Goal: Task Accomplishment & Management: Manage account settings

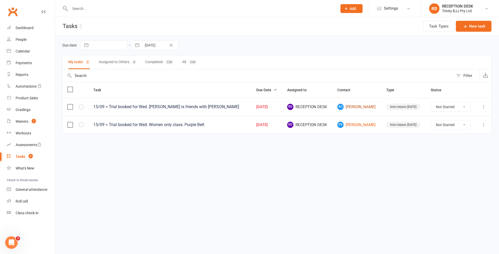
click at [364, 107] on link "AC [PERSON_NAME]" at bounding box center [356, 107] width 39 height 6
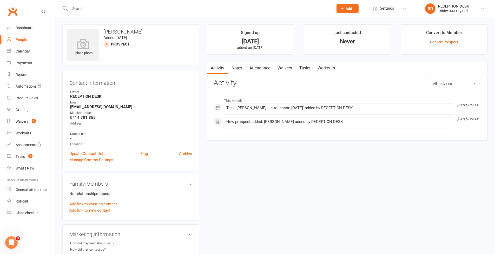
click at [307, 69] on link "Tasks" at bounding box center [305, 68] width 18 height 12
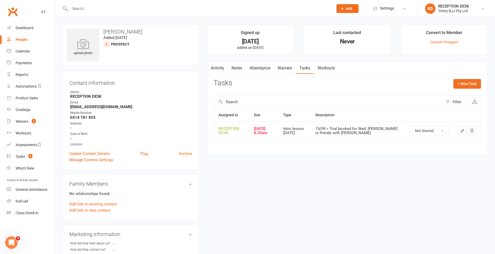
click at [461, 129] on icon "button" at bounding box center [462, 130] width 5 height 5
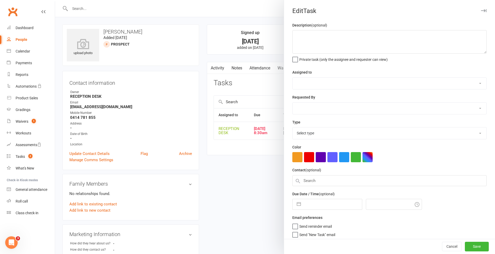
type textarea "15/09 = Trial booked for Wed. [PERSON_NAME] is friends with [PERSON_NAME]"
select select "53742"
type input "[DATE]"
type input "8:30am"
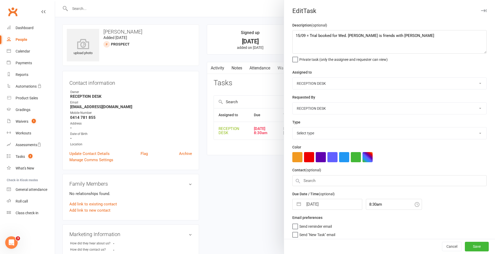
select select "30477"
click at [392, 37] on textarea "15/09 = Trial booked for Wed. [PERSON_NAME] is friends with [PERSON_NAME]" at bounding box center [389, 41] width 194 height 23
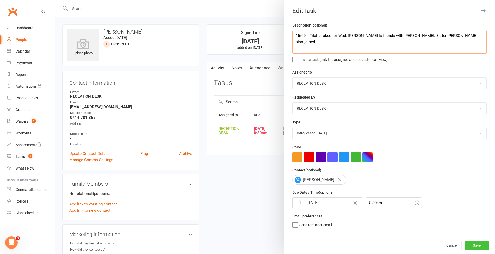
type textarea "15/09 = Trial booked for Wed. [PERSON_NAME] is friends with [PERSON_NAME]. Sist…"
click at [474, 243] on button "Save" at bounding box center [477, 245] width 24 height 9
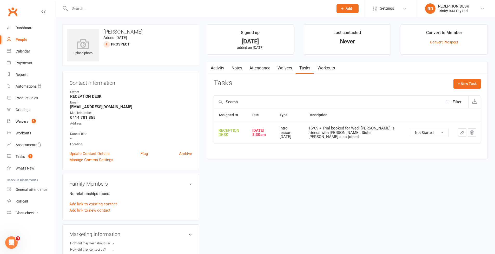
click at [24, 40] on div "People" at bounding box center [22, 39] width 12 height 4
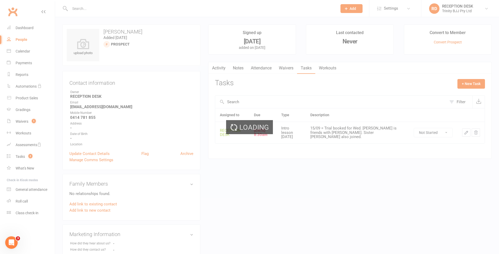
select select "100"
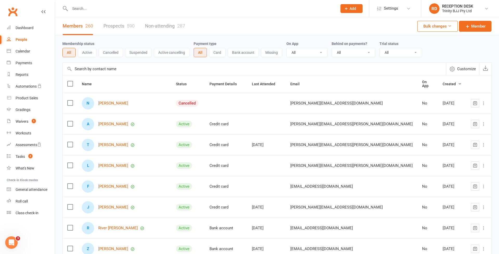
click at [111, 26] on link "Prospects 590" at bounding box center [118, 26] width 31 height 18
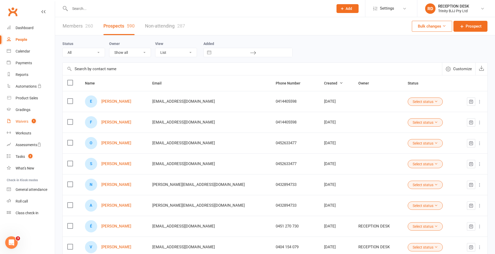
click at [17, 120] on div "Waivers" at bounding box center [22, 121] width 13 height 4
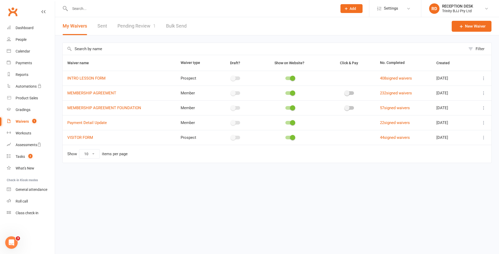
click at [142, 29] on link "Pending Review 1" at bounding box center [136, 26] width 38 height 18
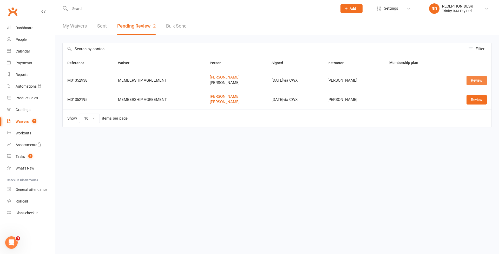
click at [476, 82] on link "Review" at bounding box center [477, 80] width 20 height 9
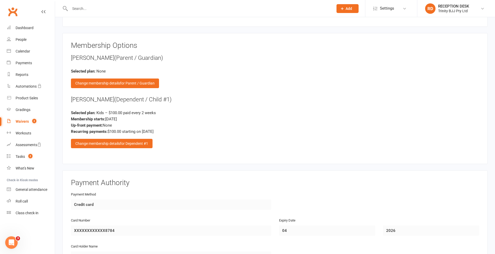
scroll to position [537, 0]
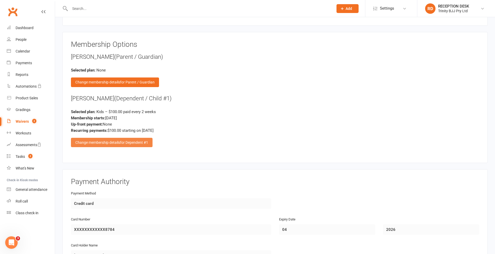
click at [125, 141] on div "Change membership details for Dependent #1" at bounding box center [112, 142] width 82 height 9
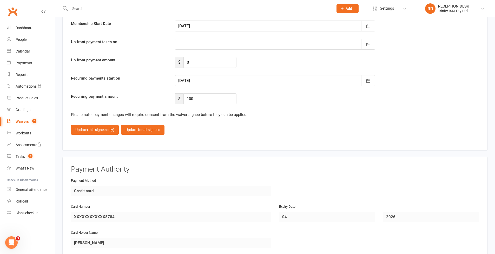
scroll to position [792, 0]
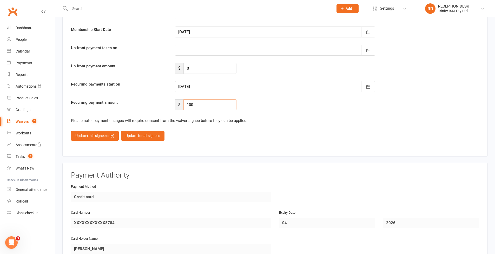
drag, startPoint x: 186, startPoint y: 104, endPoint x: 181, endPoint y: 105, distance: 4.9
click at [182, 105] on div "$ 100" at bounding box center [206, 104] width 62 height 11
drag, startPoint x: 173, startPoint y: 101, endPoint x: 168, endPoint y: 101, distance: 5.5
click at [168, 101] on div "Recurring payment amount $ 100" at bounding box center [275, 104] width 416 height 11
type input "90"
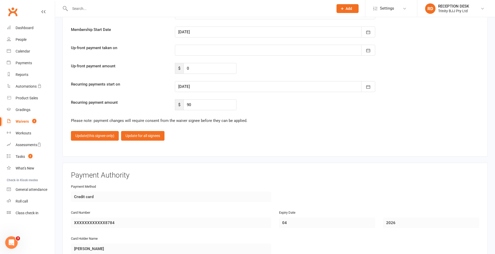
click at [279, 117] on div "Please note: payment changes will require consent from the waiver signee before…" at bounding box center [275, 120] width 408 height 6
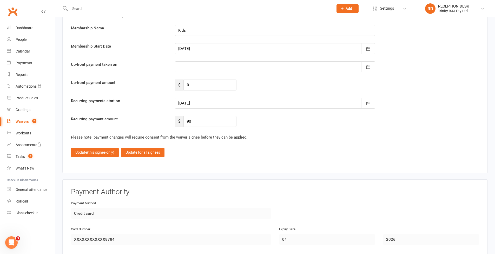
scroll to position [793, 0]
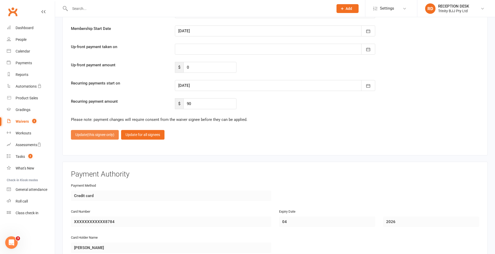
click at [91, 133] on span "(this signee only)" at bounding box center [100, 135] width 27 height 4
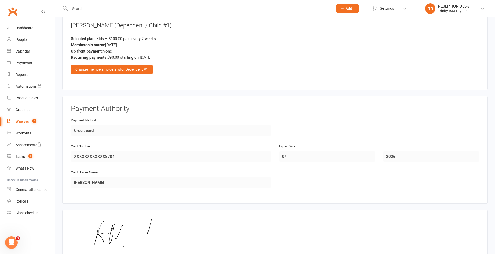
scroll to position [664, 0]
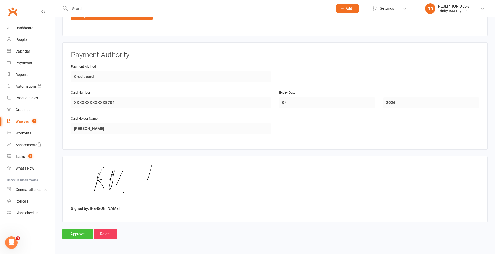
click at [80, 230] on input "Approve" at bounding box center [77, 233] width 30 height 11
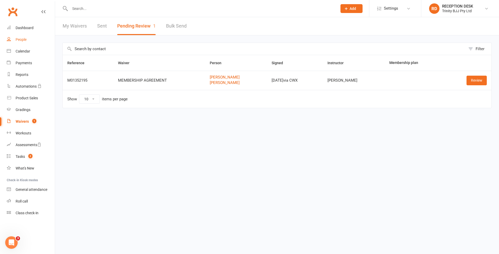
click at [25, 41] on div "People" at bounding box center [21, 39] width 11 height 4
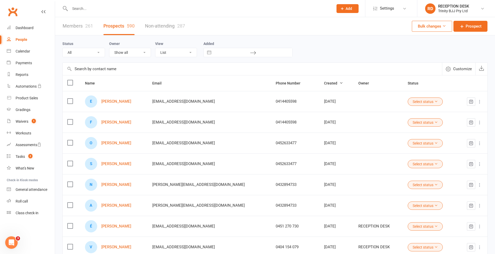
click at [78, 28] on link "Members 261" at bounding box center [78, 26] width 30 height 18
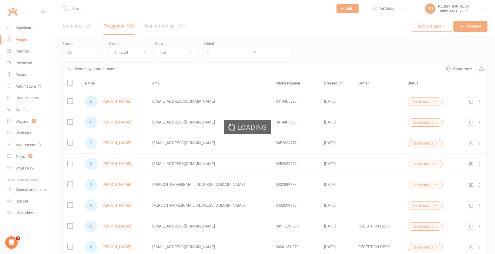
select select "100"
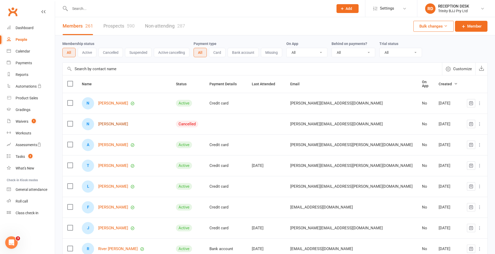
click at [115, 123] on link "[PERSON_NAME]" at bounding box center [113, 124] width 30 height 4
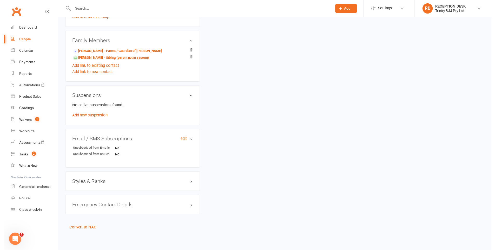
scroll to position [243, 0]
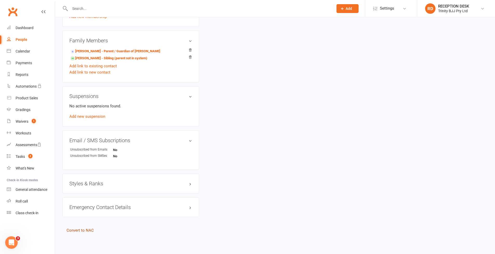
click at [88, 228] on link "Convert to NAC" at bounding box center [80, 230] width 27 height 5
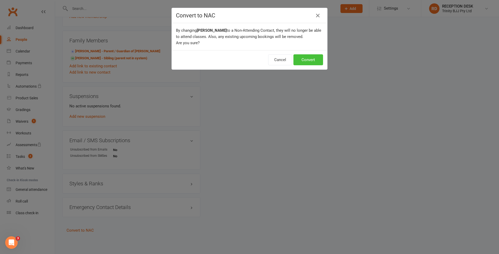
click at [316, 58] on button "Convert" at bounding box center [308, 59] width 30 height 11
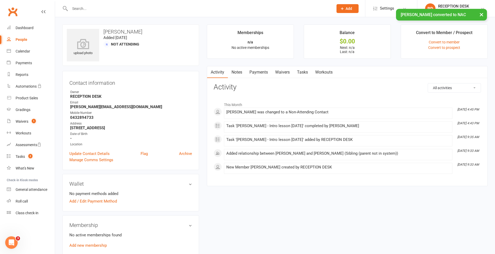
click at [21, 41] on div "People" at bounding box center [22, 39] width 12 height 4
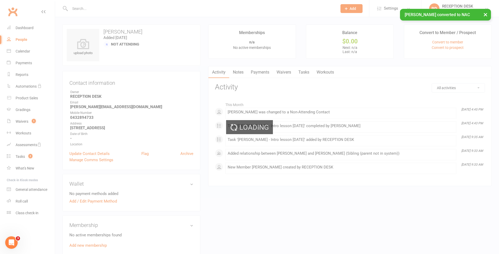
select select "100"
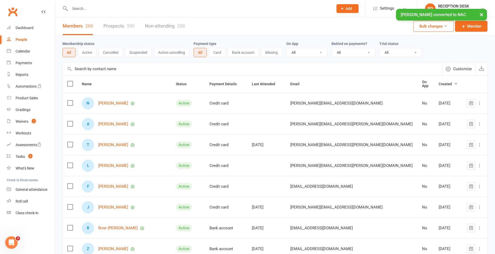
click at [99, 72] on input "text" at bounding box center [252, 69] width 379 height 12
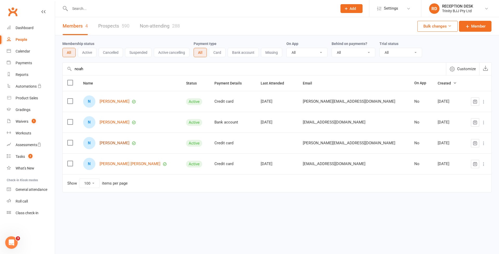
type input "noah"
click at [112, 145] on link "[PERSON_NAME]" at bounding box center [115, 143] width 30 height 4
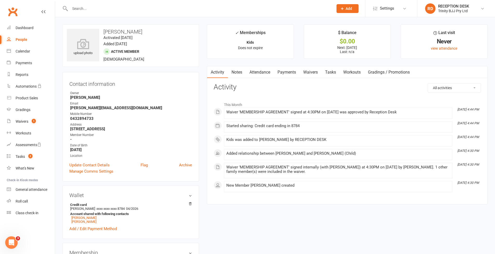
click at [284, 71] on link "Payments" at bounding box center [287, 72] width 26 height 12
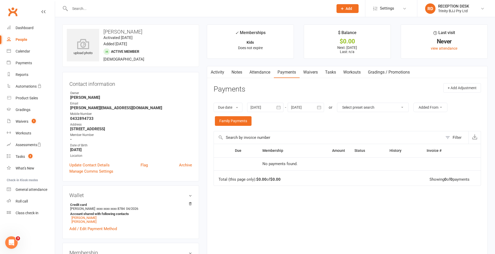
click at [322, 109] on icon "button" at bounding box center [319, 107] width 5 height 5
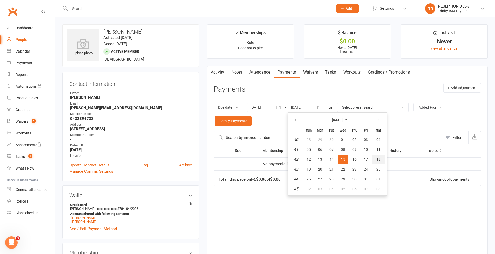
click at [380, 160] on span "18" at bounding box center [378, 159] width 4 height 4
type input "[DATE]"
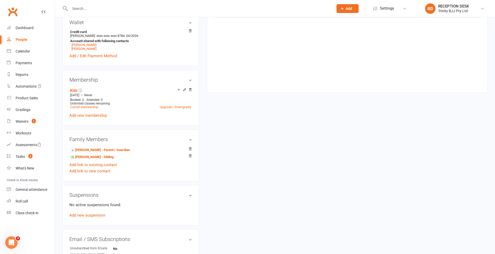
scroll to position [275, 0]
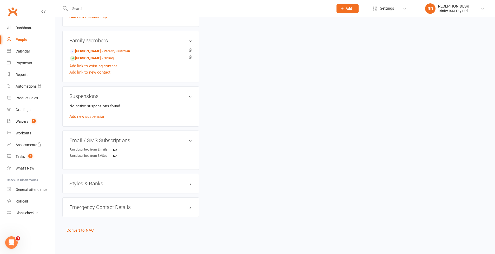
click at [93, 181] on h3 "Styles & Ranks" at bounding box center [130, 184] width 123 height 6
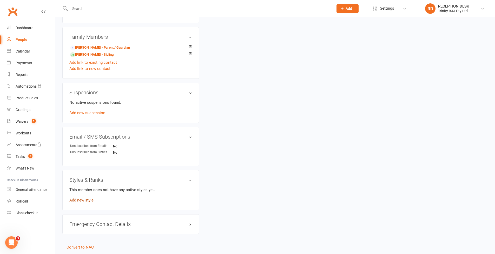
click at [84, 200] on link "Add new style" at bounding box center [81, 200] width 24 height 5
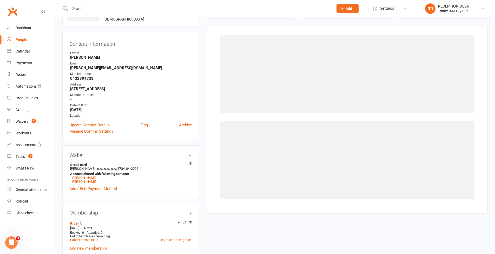
scroll to position [40, 0]
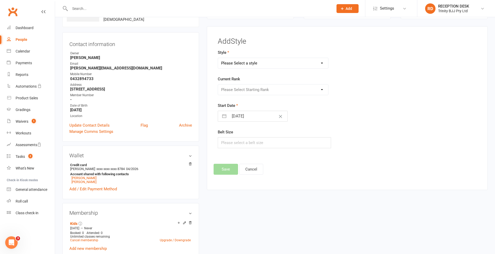
select select "3375"
select select "39733"
click at [225, 167] on button "Save" at bounding box center [226, 169] width 24 height 11
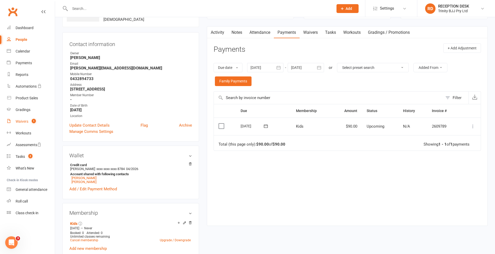
click at [27, 123] on div "Waivers" at bounding box center [22, 121] width 13 height 4
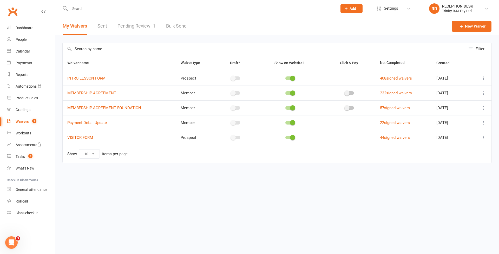
click at [141, 25] on link "Pending Review 1" at bounding box center [136, 26] width 38 height 18
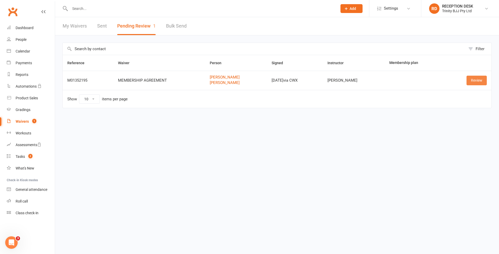
click at [470, 79] on link "Review" at bounding box center [477, 80] width 20 height 9
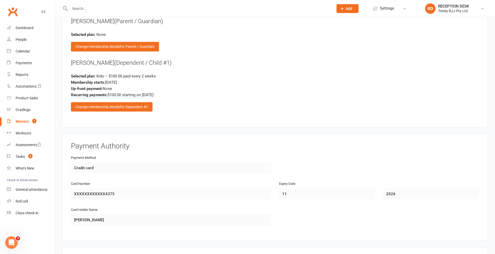
scroll to position [566, 0]
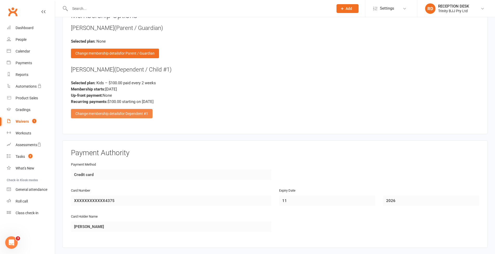
click at [126, 111] on span "for Dependent #1" at bounding box center [134, 113] width 28 height 4
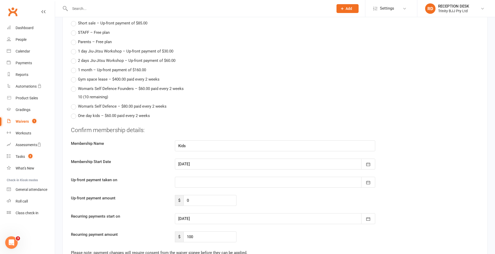
scroll to position [712, 0]
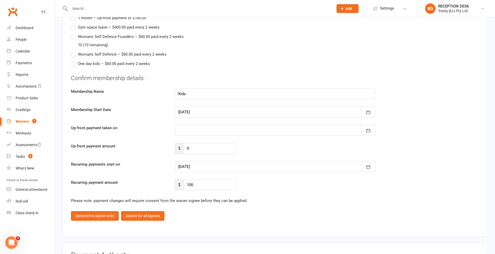
click at [218, 161] on div at bounding box center [275, 166] width 200 height 11
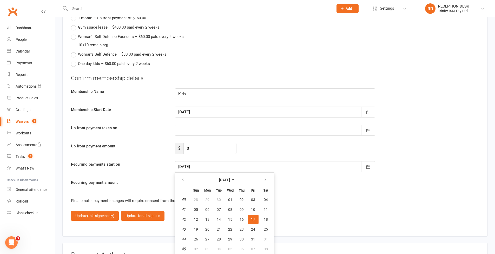
click at [256, 217] on button "17" at bounding box center [253, 219] width 11 height 9
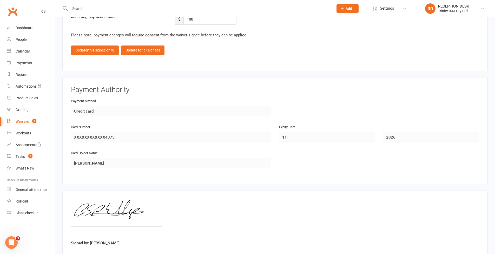
scroll to position [839, 0]
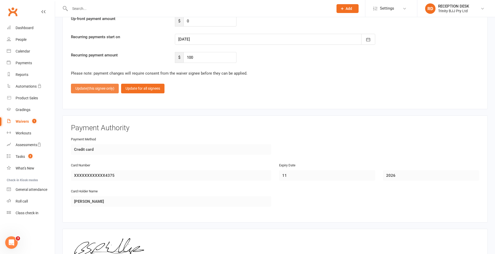
click at [107, 86] on span "(this signee only)" at bounding box center [100, 88] width 27 height 4
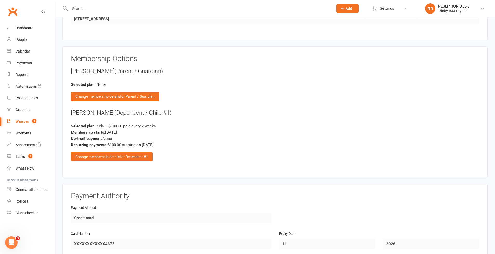
scroll to position [664, 0]
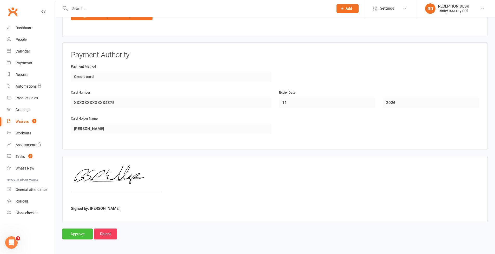
click at [83, 229] on input "Approve" at bounding box center [77, 233] width 30 height 11
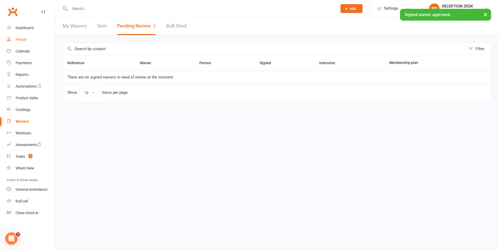
click at [24, 42] on link "People" at bounding box center [31, 40] width 48 height 12
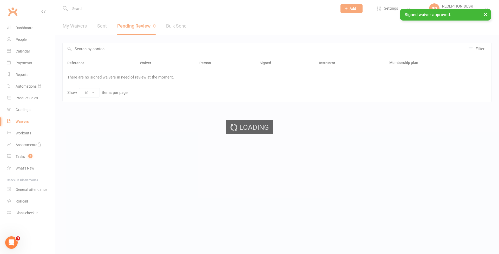
select select "100"
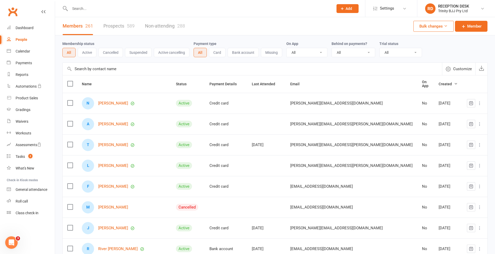
click at [87, 50] on button "Active" at bounding box center [87, 52] width 19 height 9
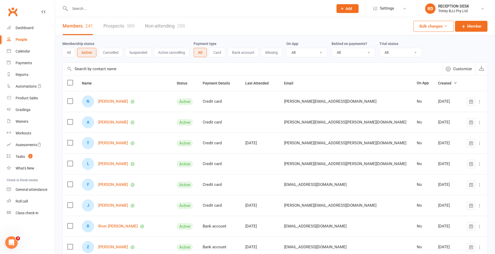
click at [68, 57] on button "All" at bounding box center [68, 52] width 13 height 9
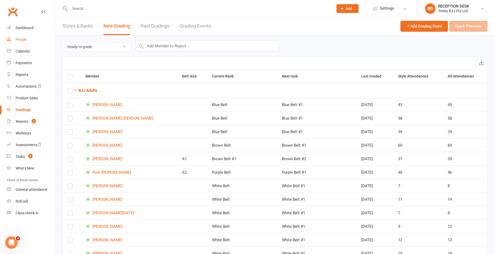
click at [26, 42] on link "People" at bounding box center [31, 40] width 48 height 12
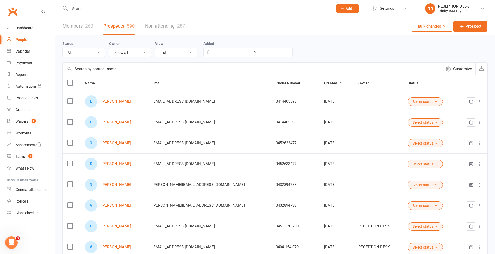
click at [100, 68] on input "text" at bounding box center [252, 69] width 379 height 12
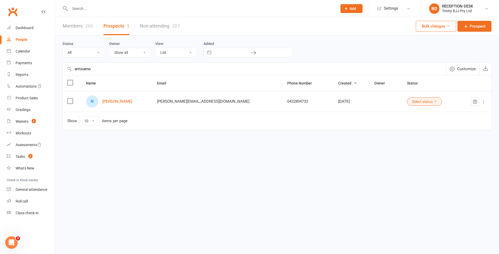
drag, startPoint x: 97, startPoint y: 70, endPoint x: 58, endPoint y: 69, distance: 38.7
click at [58, 69] on div "Status All (No status set) (Invalid status) Initial Contact Follow-up Call Foll…" at bounding box center [277, 86] width 444 height 102
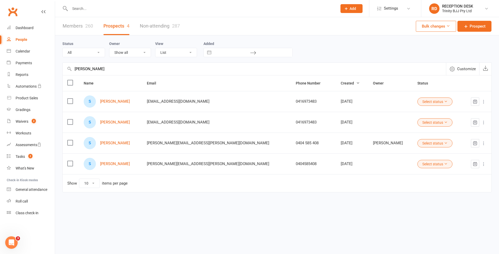
type input "Sebastian"
click at [80, 28] on link "Members 260" at bounding box center [78, 26] width 30 height 18
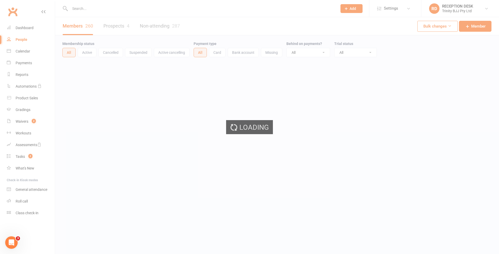
select select "100"
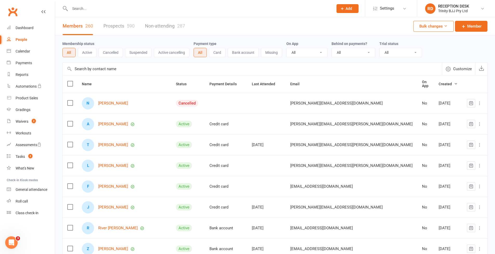
click at [114, 72] on input "text" at bounding box center [252, 69] width 379 height 12
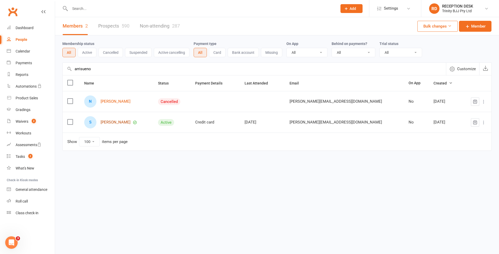
type input "arrisueno"
click at [130, 123] on link "[PERSON_NAME]" at bounding box center [116, 122] width 30 height 4
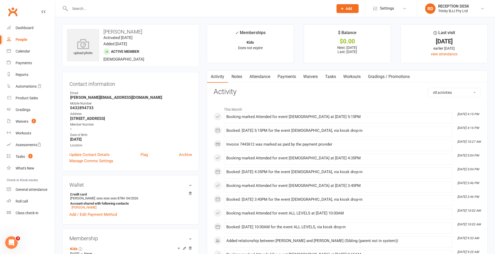
click at [289, 78] on link "Payments" at bounding box center [287, 77] width 26 height 12
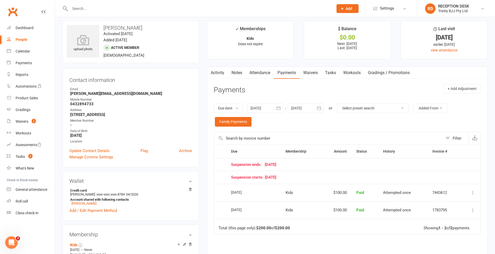
scroll to position [20, 0]
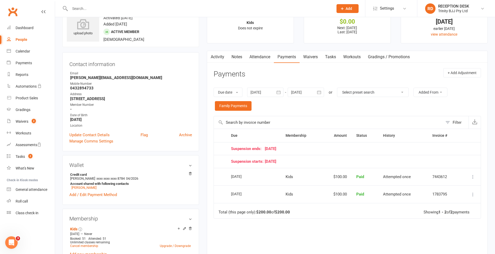
click at [320, 93] on icon "button" at bounding box center [319, 92] width 5 height 5
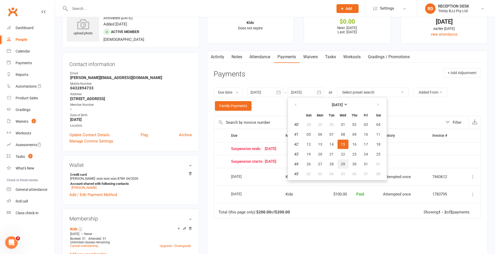
click at [345, 164] on span "29" at bounding box center [343, 164] width 4 height 4
type input "29 Oct 2025"
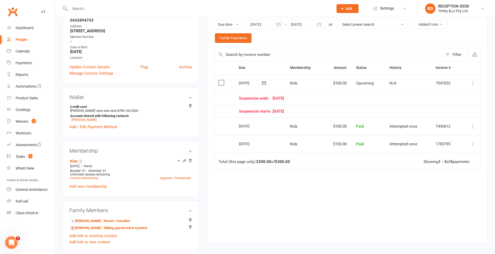
scroll to position [87, 0]
click at [29, 121] on link "Waivers 2" at bounding box center [31, 122] width 48 height 12
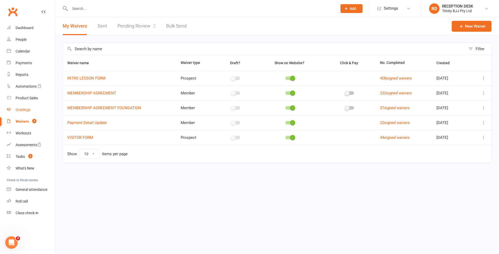
click at [25, 109] on div "Gradings" at bounding box center [23, 110] width 15 height 4
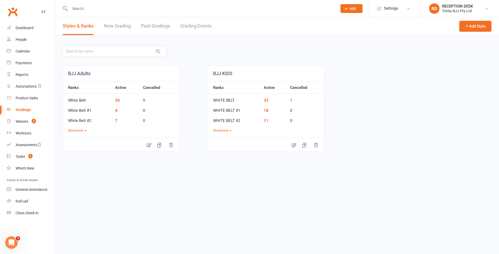
click at [123, 26] on link "New Grading" at bounding box center [117, 26] width 27 height 18
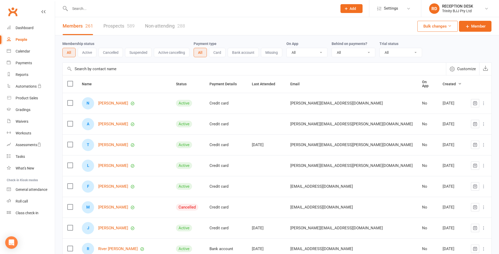
select select "100"
click at [136, 67] on input "text" at bounding box center [252, 69] width 379 height 12
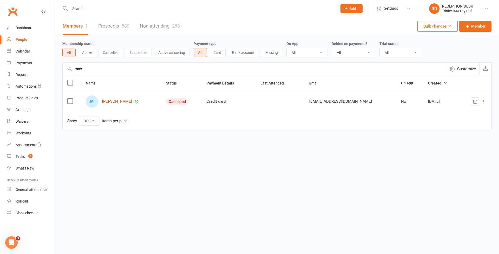
type input "max"
click at [121, 102] on link "[PERSON_NAME]" at bounding box center [117, 101] width 30 height 4
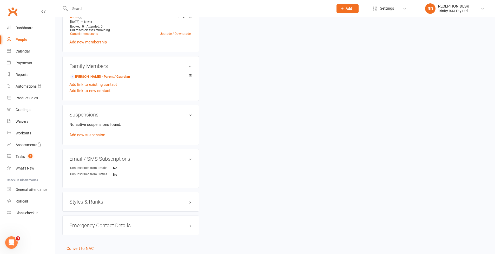
scroll to position [232, 0]
click at [97, 199] on h3 "Styles & Ranks" at bounding box center [130, 201] width 123 height 6
click at [87, 220] on link "Add new style" at bounding box center [81, 221] width 24 height 5
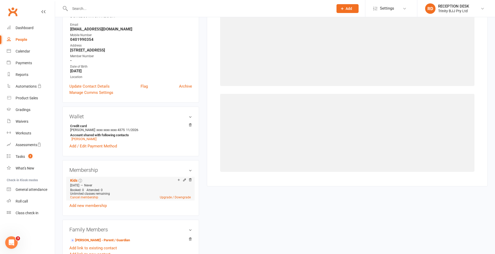
scroll to position [40, 0]
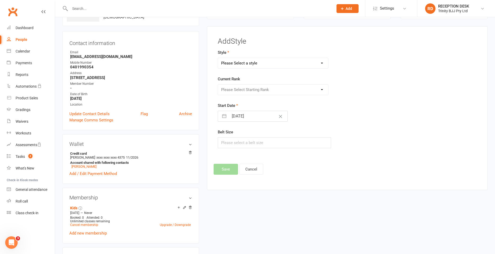
select select "3375"
select select "39733"
click at [231, 170] on button "Save" at bounding box center [226, 169] width 24 height 11
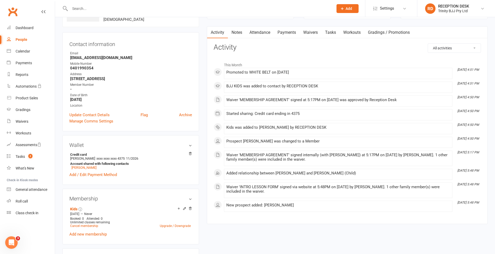
click at [27, 39] on div "People" at bounding box center [22, 39] width 12 height 4
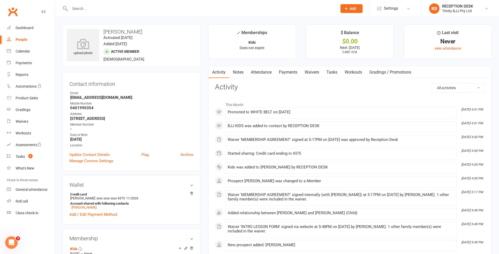
select select "100"
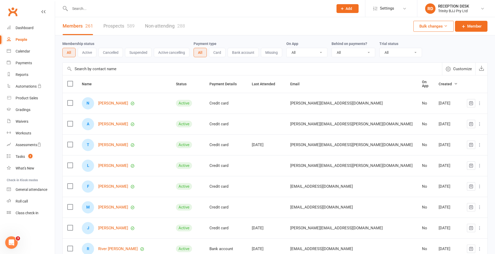
click at [87, 54] on button "Active" at bounding box center [87, 52] width 19 height 9
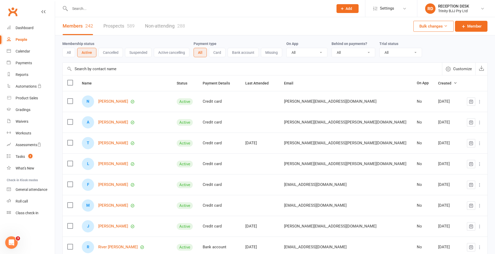
click at [142, 54] on button "Suspended" at bounding box center [138, 52] width 27 height 9
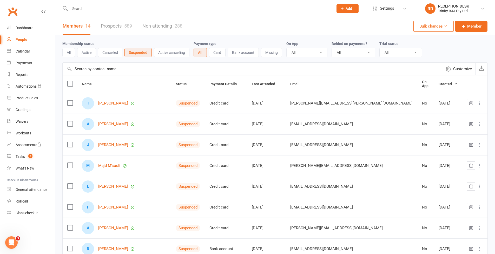
click at [86, 54] on button "Active" at bounding box center [86, 52] width 19 height 9
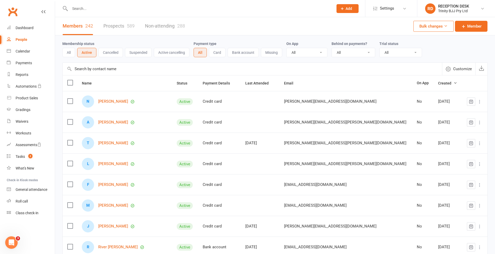
click at [235, 31] on div "Members 242 Prospects 589 Non-attending 288 Bulk changes Member" at bounding box center [275, 26] width 440 height 18
click at [101, 12] on input "text" at bounding box center [198, 8] width 261 height 7
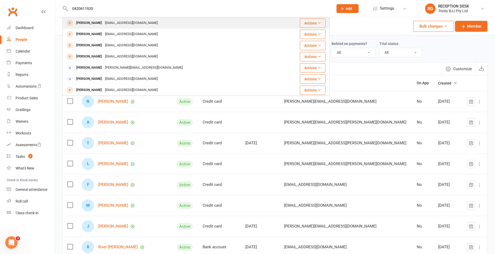
type input "0420611920"
click at [87, 24] on div "Carolina Ensinas" at bounding box center [89, 23] width 29 height 8
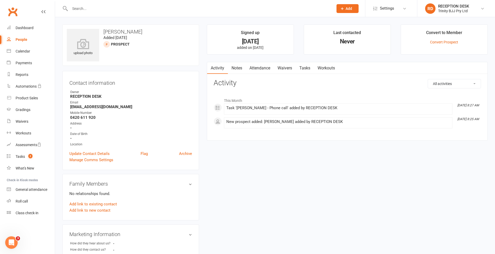
click at [306, 68] on link "Tasks" at bounding box center [305, 68] width 18 height 12
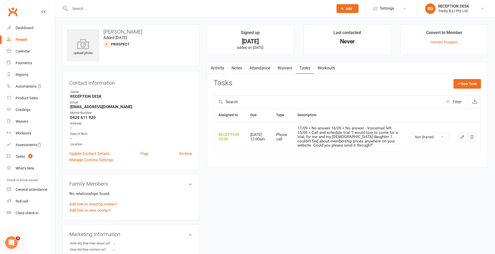
click at [461, 137] on icon "button" at bounding box center [462, 137] width 5 height 5
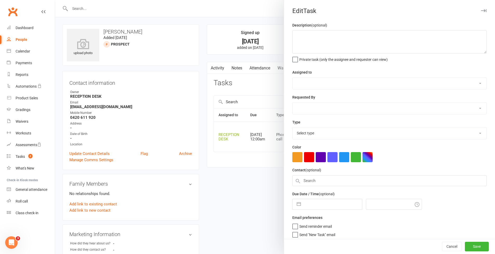
type textarea "17/09 = No answer 16/09 = No answer - Voicemail left 15/09 = Call and schedule …"
select select "53742"
type input "18 Sep 2025"
type input "12:00am"
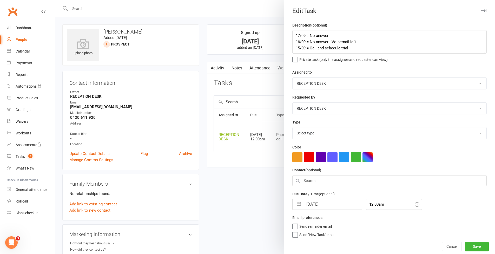
select select "28721"
click at [342, 35] on textarea "17/09 = No answer 16/09 = No answer - Voicemail left 15/09 = Call and schedule …" at bounding box center [389, 41] width 194 height 23
type textarea "17/09 = No answer - Missed her call 16/09 = No answer - Voicemail left 15/09 = …"
click at [473, 248] on button "Save" at bounding box center [477, 245] width 24 height 9
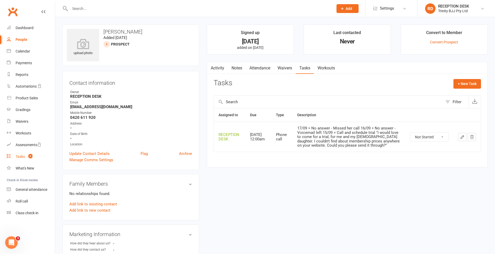
click at [23, 158] on div "Tasks" at bounding box center [20, 156] width 9 height 4
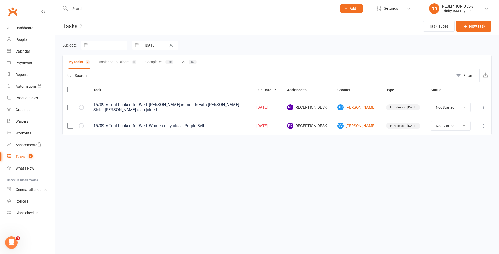
click at [167, 157] on html "Prospect Member Non-attending contact Grading event Task Add Settings Membershi…" at bounding box center [249, 78] width 499 height 157
click at [24, 42] on link "People" at bounding box center [31, 40] width 48 height 12
select select "100"
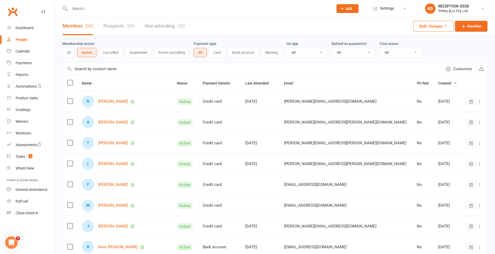
click at [144, 54] on button "Suspended" at bounding box center [138, 52] width 27 height 9
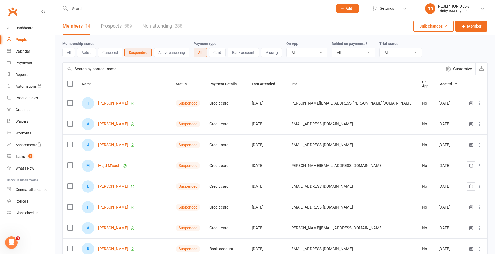
click at [90, 55] on button "Active" at bounding box center [86, 52] width 19 height 9
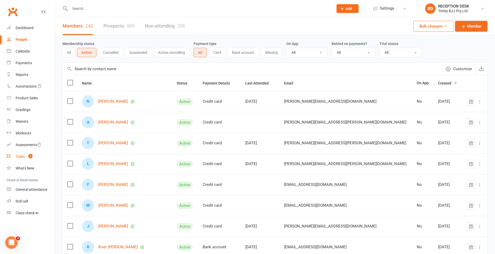
click at [22, 157] on div "Tasks" at bounding box center [20, 156] width 9 height 4
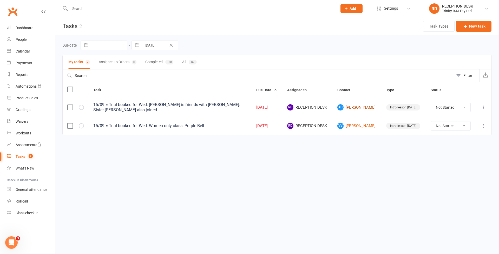
click at [356, 108] on link "AC [PERSON_NAME]" at bounding box center [356, 107] width 39 height 6
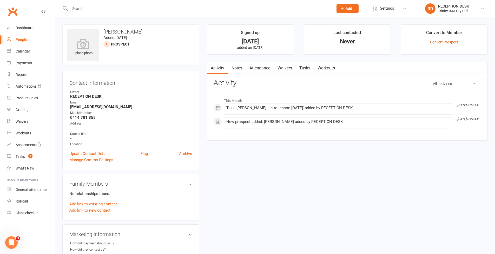
click at [305, 70] on link "Tasks" at bounding box center [305, 68] width 18 height 12
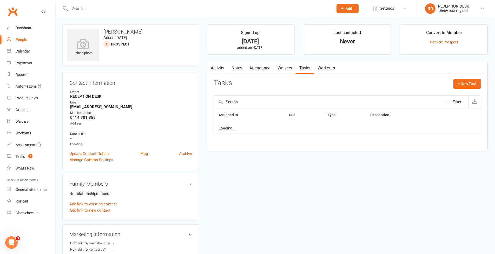
click at [306, 65] on link "Tasks" at bounding box center [305, 68] width 18 height 12
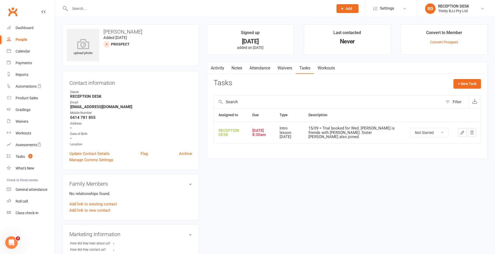
click at [463, 133] on icon "button" at bounding box center [462, 132] width 5 height 5
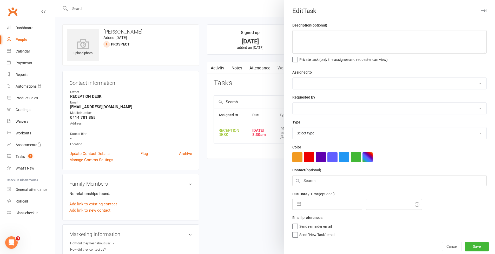
type textarea "15/09 = Trial booked for Wed. [PERSON_NAME] is friends with [PERSON_NAME]. Sist…"
select select "53742"
type input "[DATE]"
type input "8:30am"
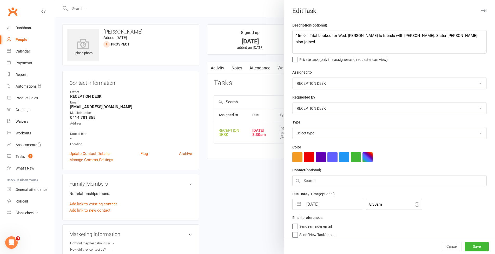
select select "30477"
click at [293, 35] on textarea "15/09 = Trial booked for Wed. [PERSON_NAME] is friends with [PERSON_NAME]. Sist…" at bounding box center [389, 41] width 194 height 23
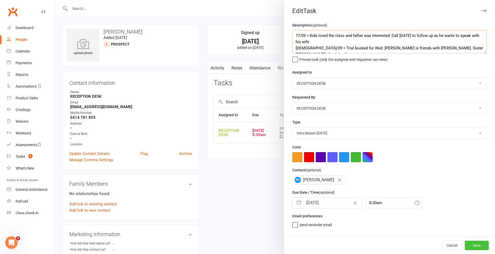
type textarea "17/09 = Kids loved the class and father was interested. Call tomorrow to follow…"
click at [474, 245] on button "Save" at bounding box center [477, 245] width 24 height 9
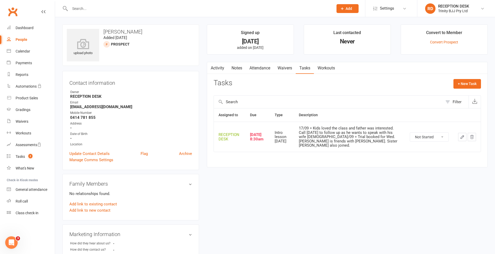
click at [467, 133] on div at bounding box center [467, 137] width 18 height 8
click at [464, 135] on icon "button" at bounding box center [462, 137] width 5 height 5
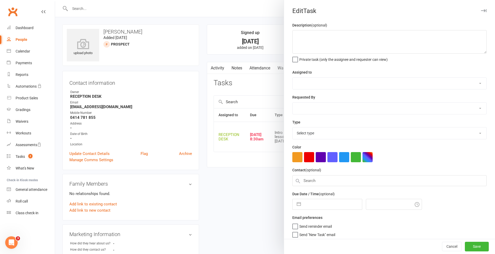
type textarea "17/09 = Kids loved the class and father was interested. Call tomorrow to follow…"
select select "53742"
type input "[DATE]"
type input "8:30am"
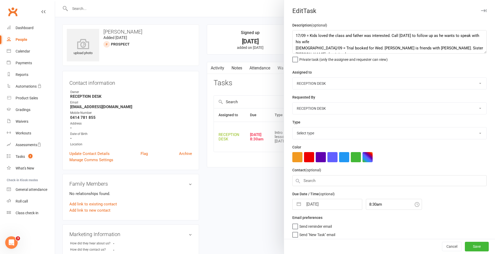
select select "30477"
click at [298, 204] on button "button" at bounding box center [298, 203] width 9 height 10
select select "7"
select select "2025"
select select "8"
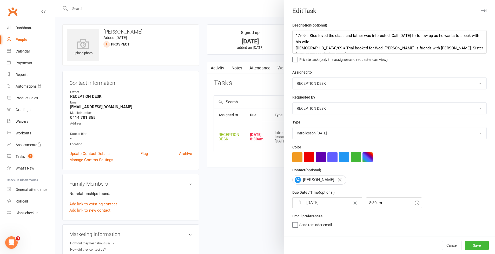
select select "2025"
select select "9"
select select "2025"
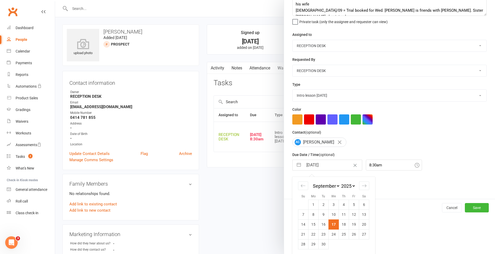
scroll to position [40, 0]
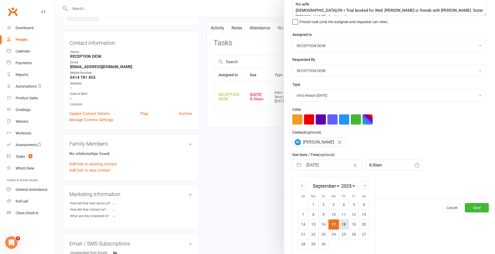
click at [345, 221] on td "18" at bounding box center [344, 224] width 10 height 10
type input "18 Sep 2025"
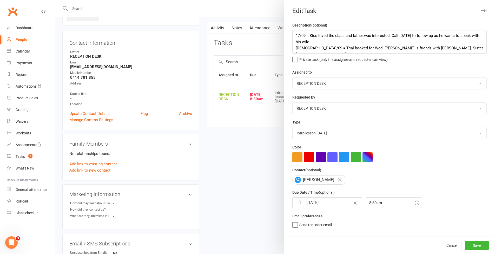
scroll to position [0, 0]
click at [477, 247] on button "Save" at bounding box center [477, 245] width 24 height 9
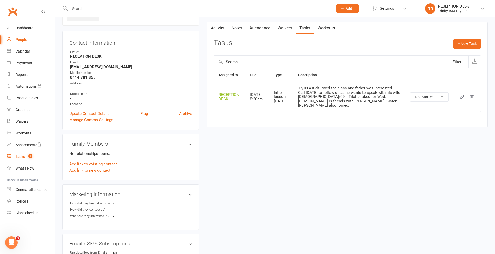
click at [20, 157] on div "Tasks" at bounding box center [20, 156] width 9 height 4
